Goal: Browse casually: Explore the website without a specific task or goal

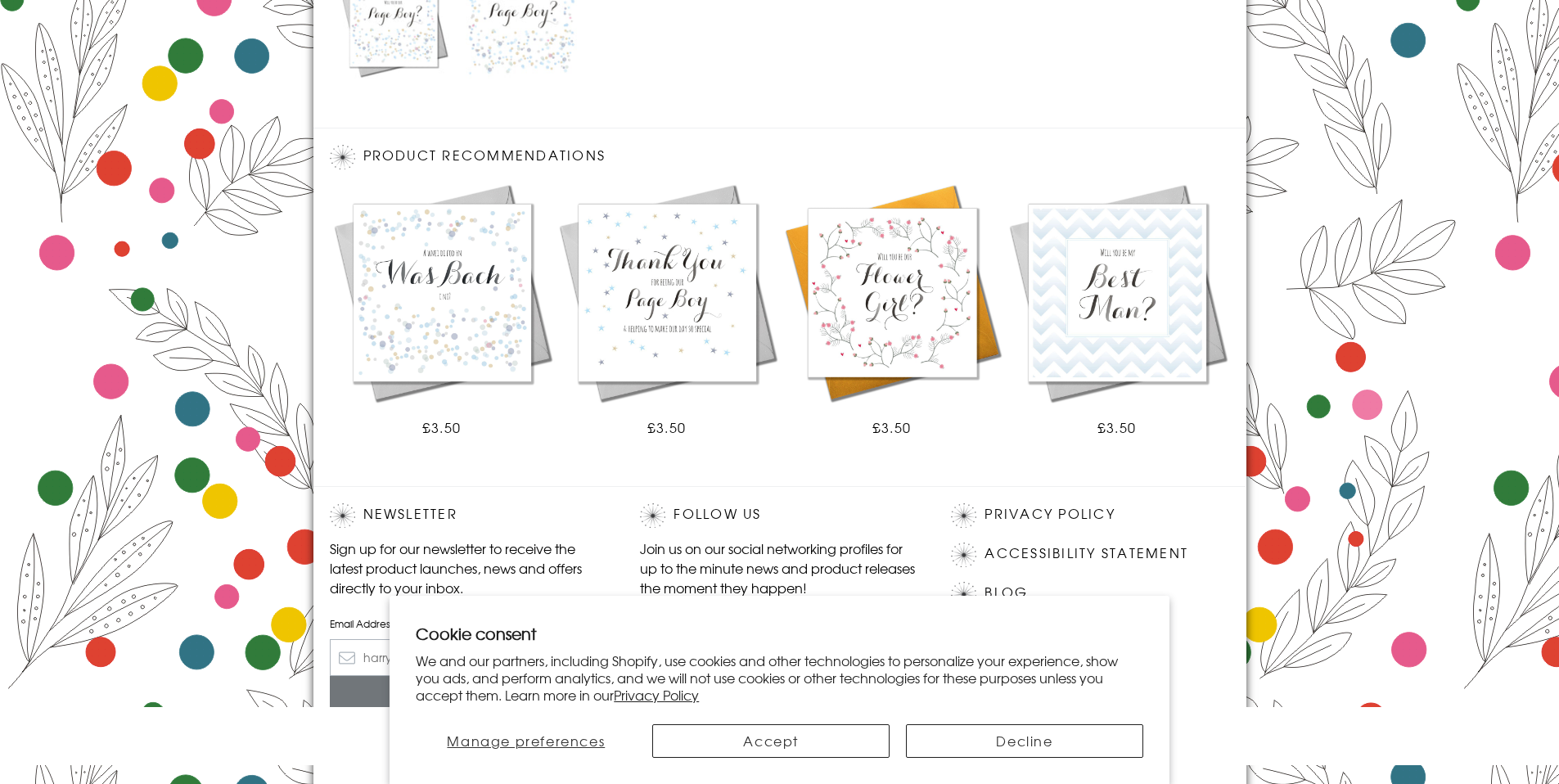
scroll to position [905, 0]
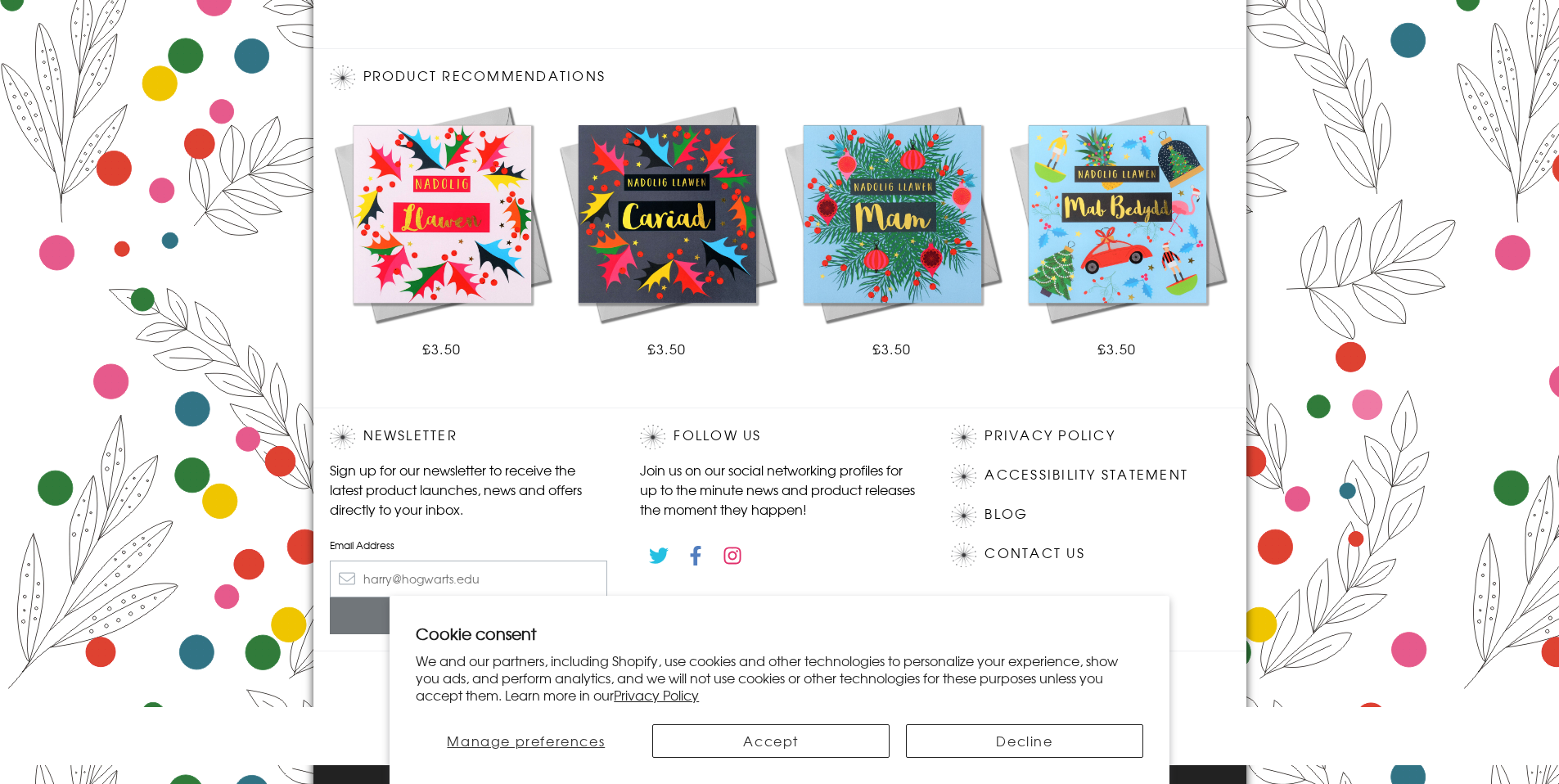
scroll to position [822, 0]
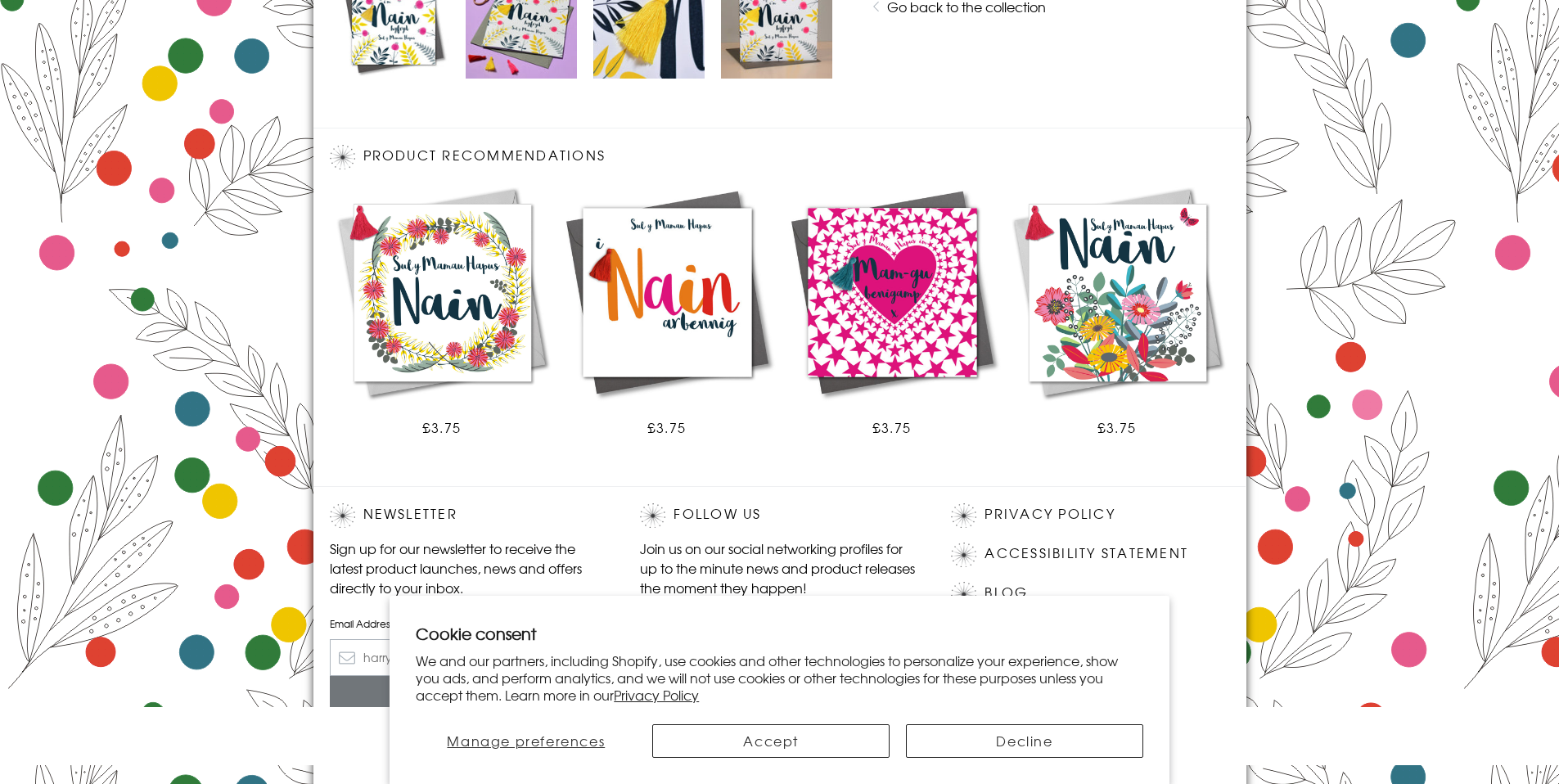
scroll to position [905, 0]
